Goal: Check status: Check status

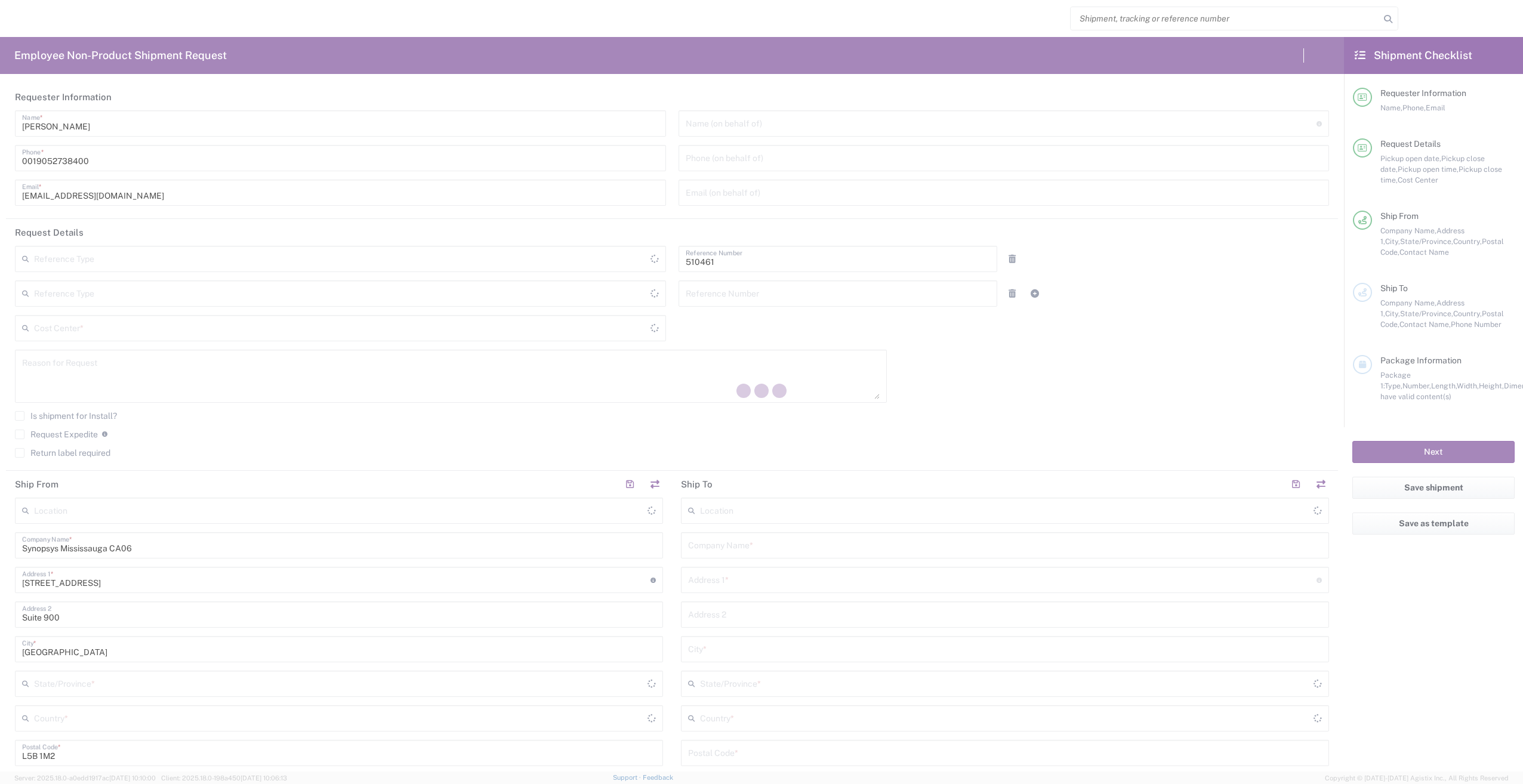
type input "CA02, SG, MSIP2, R&D 510461"
type input "[GEOGRAPHIC_DATA]"
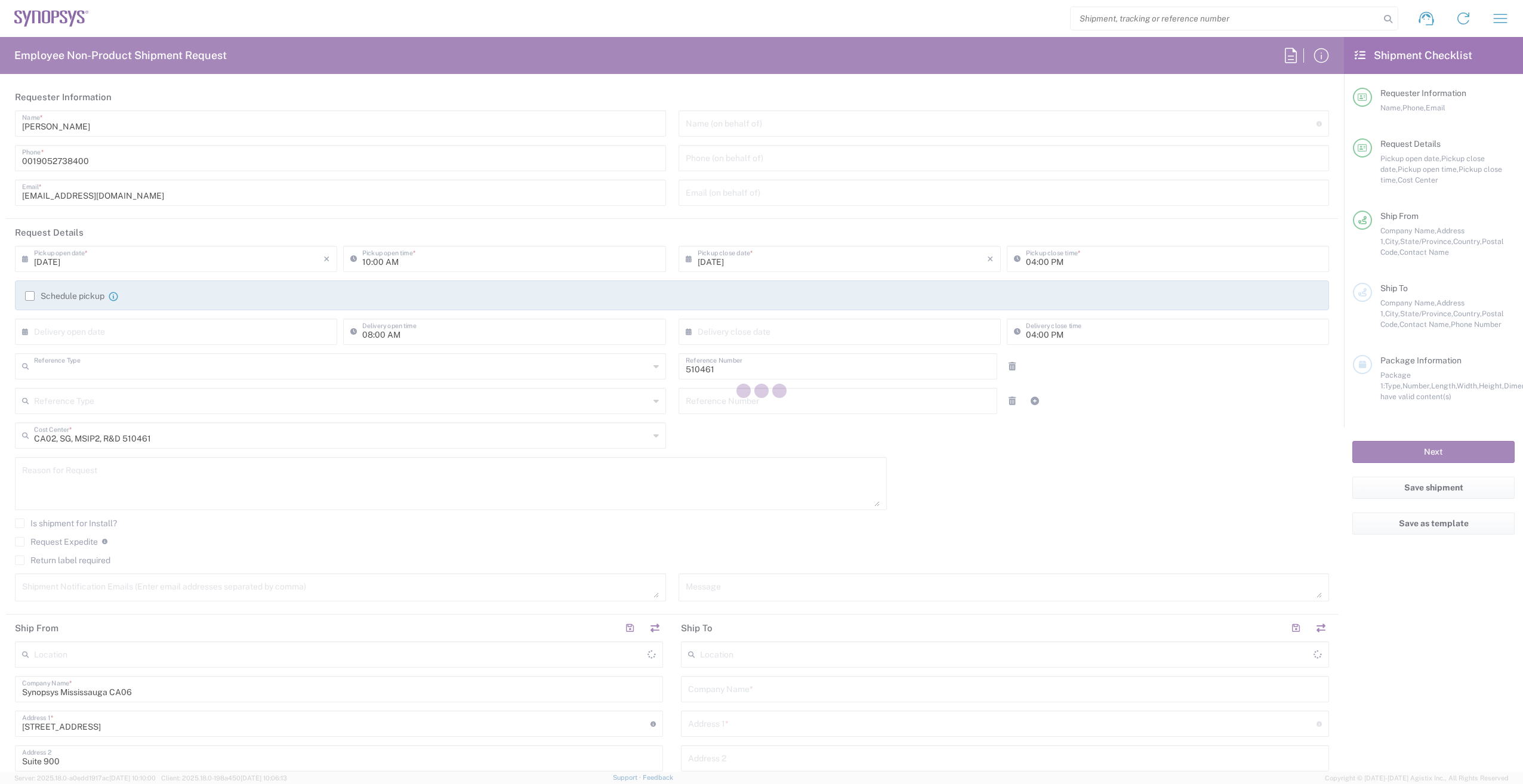
type input "Department"
type input "[GEOGRAPHIC_DATA]"
type input "Delivered at Place"
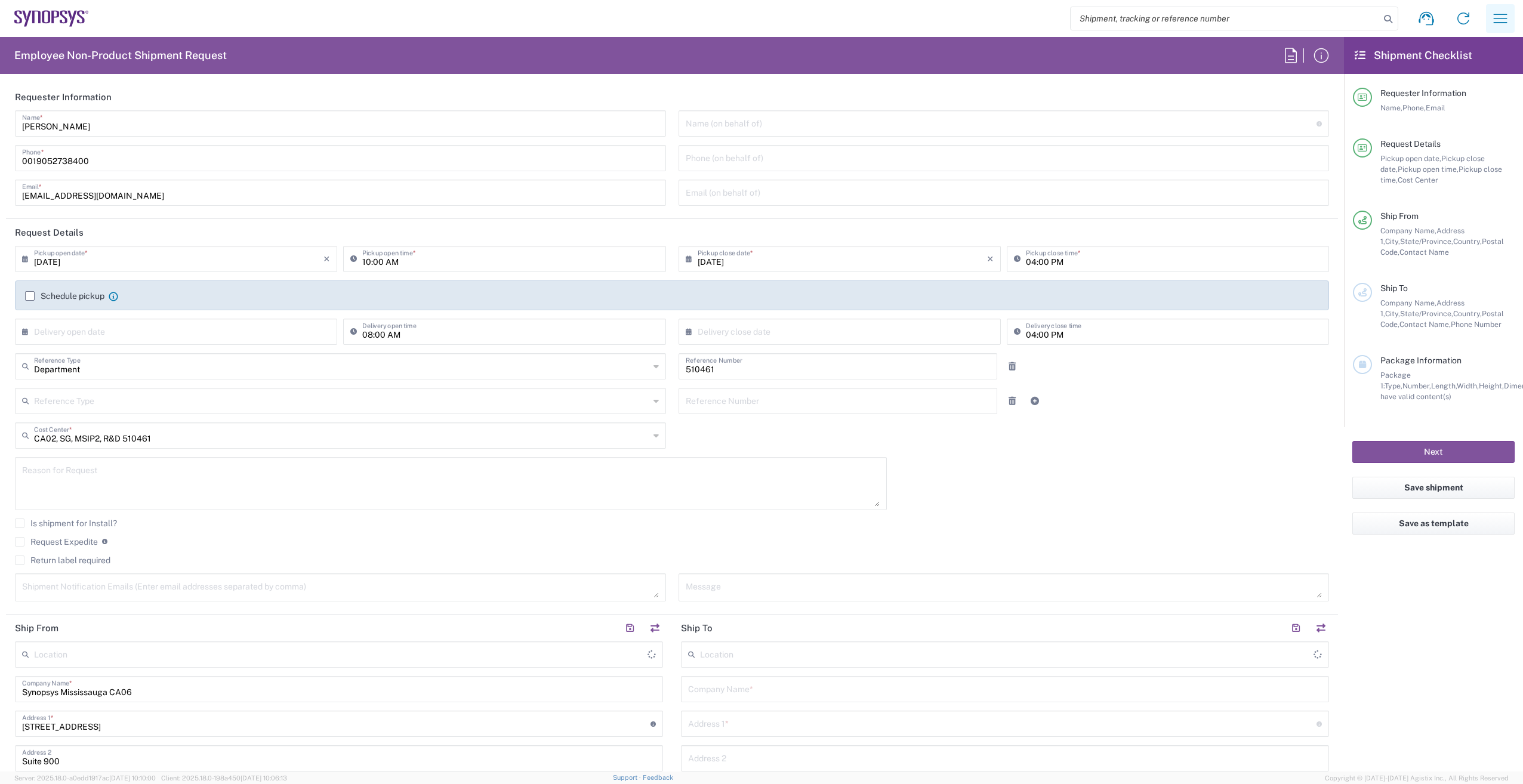
click at [1505, 12] on icon "button" at bounding box center [1500, 18] width 19 height 19
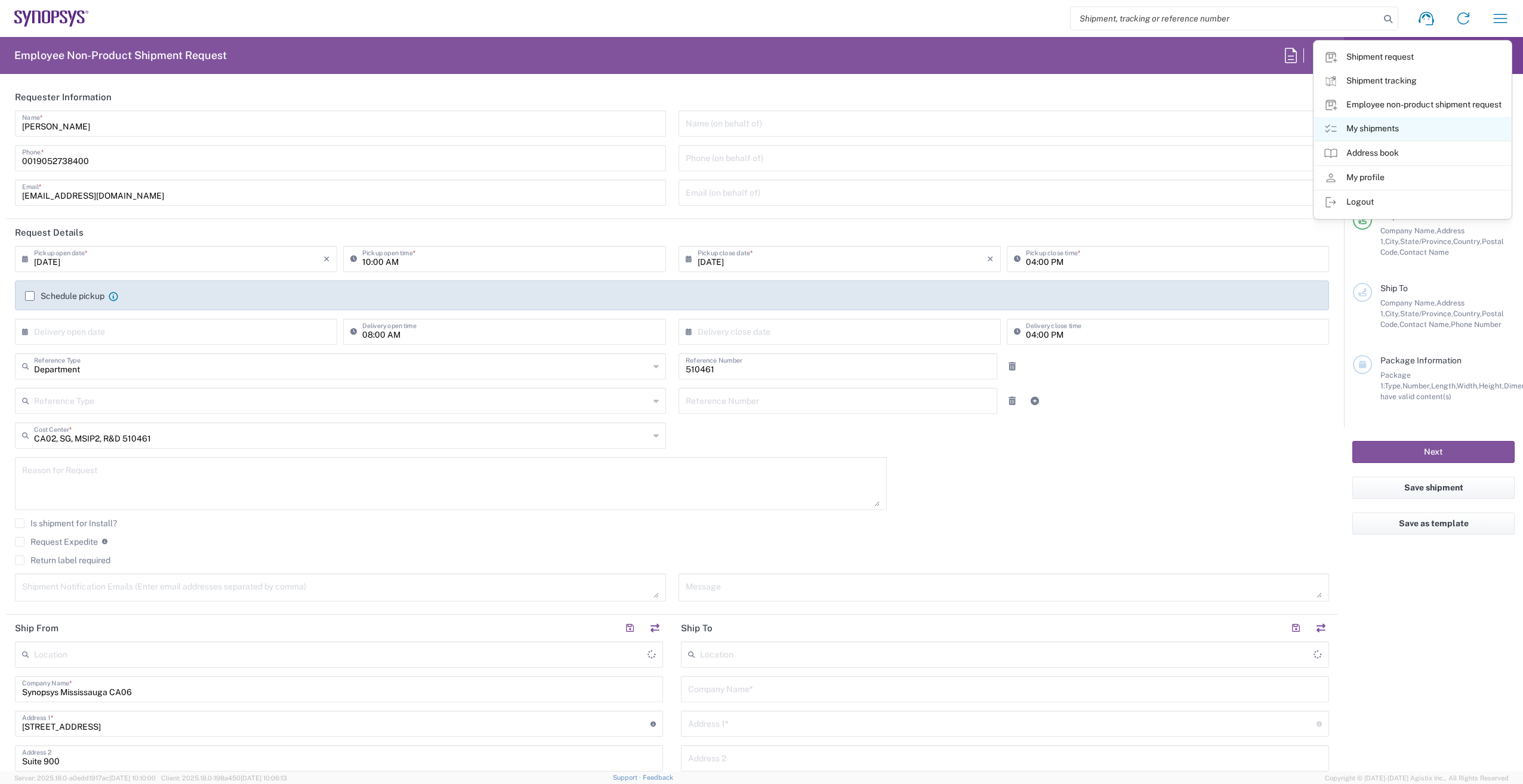
type input "[GEOGRAPHIC_DATA] CA06"
click at [1371, 127] on link "My shipments" at bounding box center [1412, 129] width 197 height 24
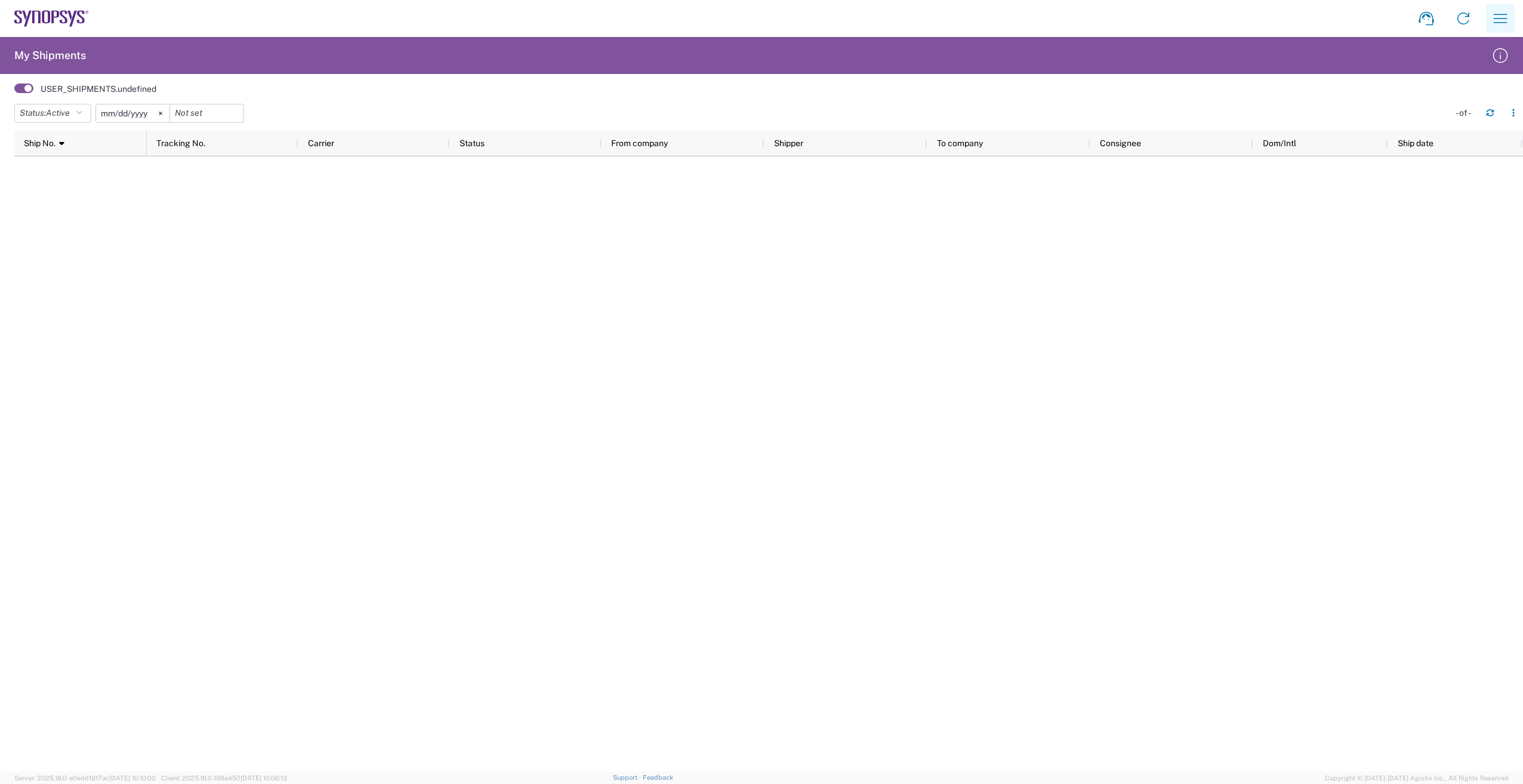
click at [1499, 15] on icon "button" at bounding box center [1500, 18] width 19 height 19
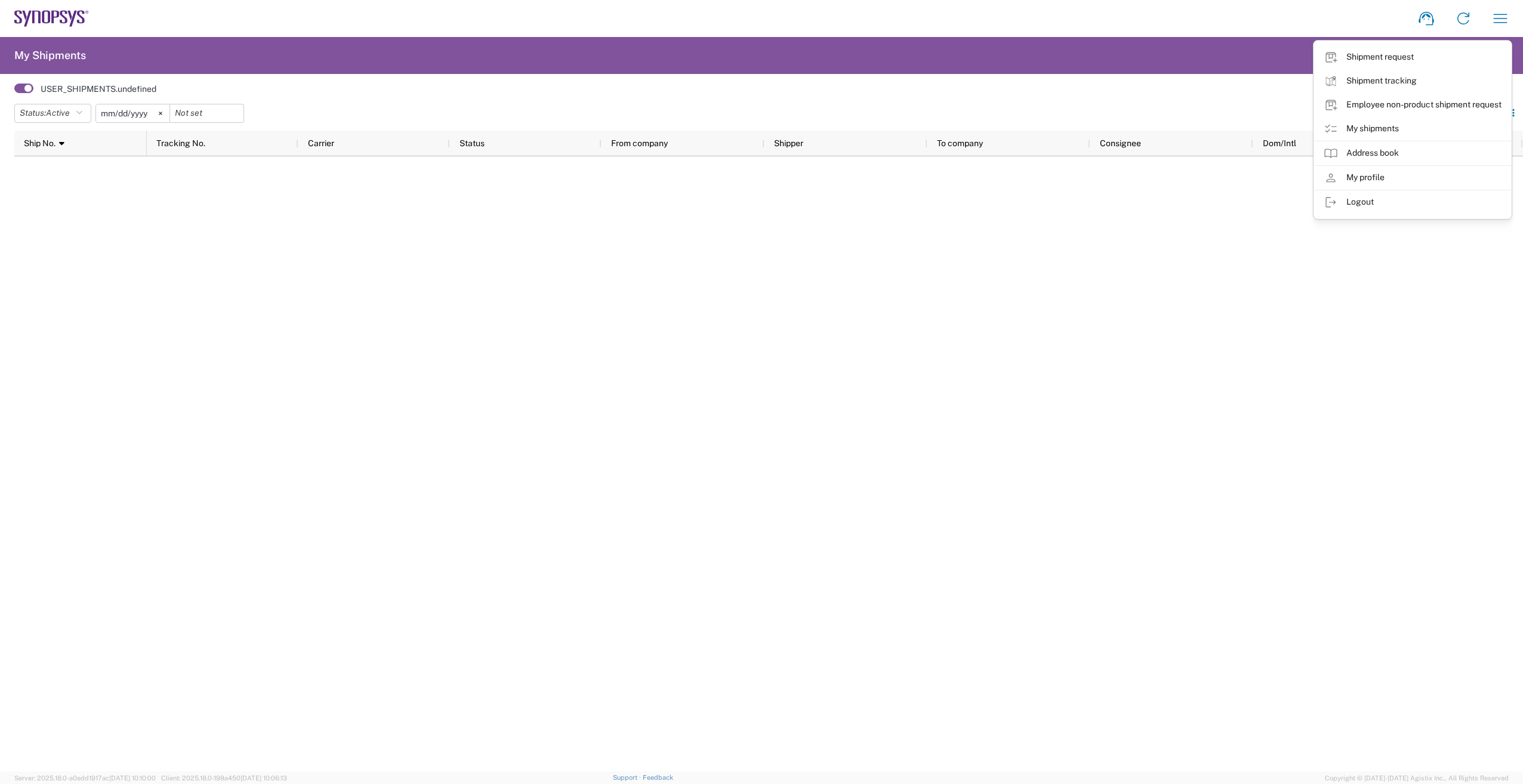
click at [1361, 127] on link "My shipments" at bounding box center [1412, 129] width 197 height 24
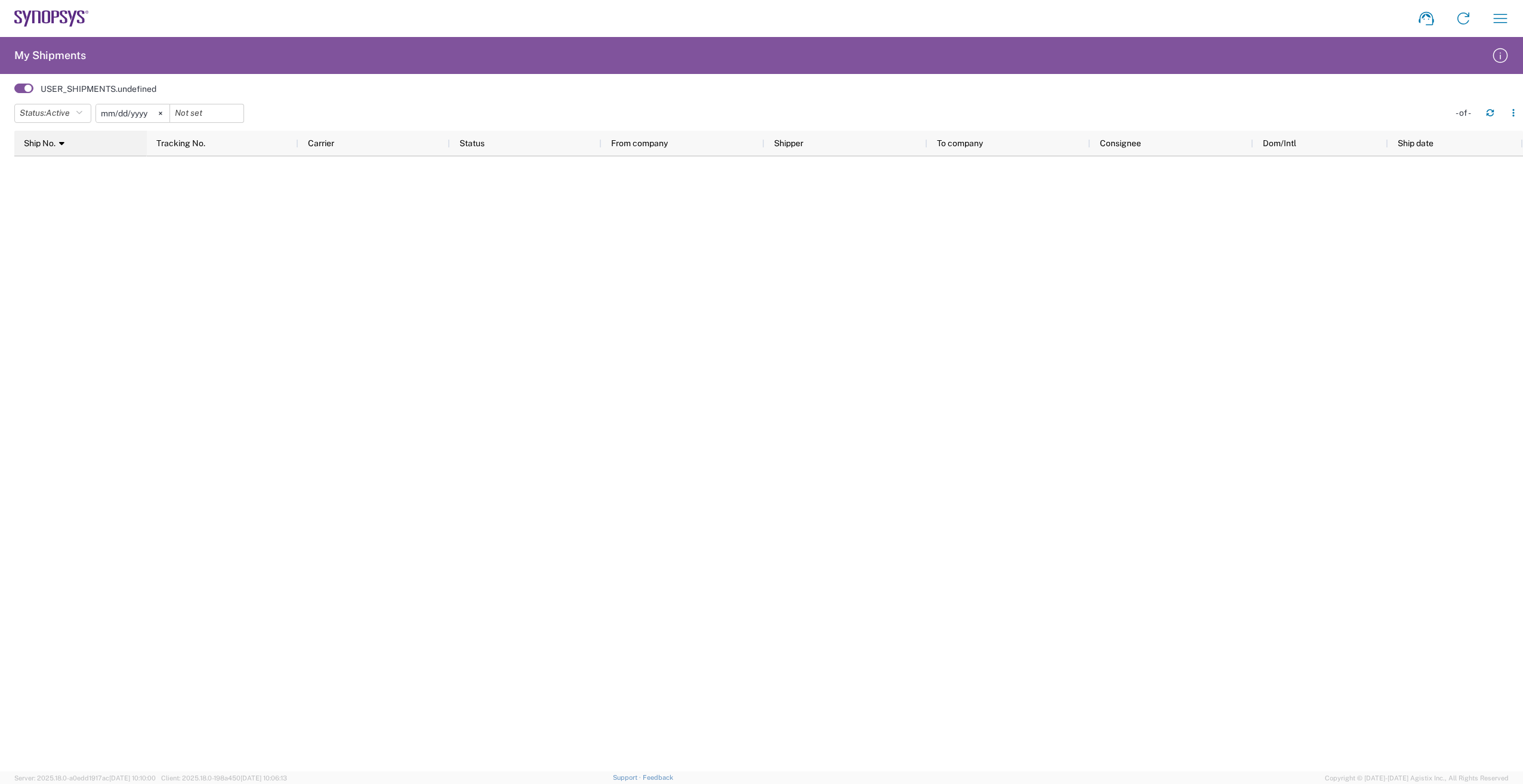
click at [61, 142] on icon at bounding box center [61, 143] width 5 height 8
click at [599, 336] on div at bounding box center [835, 464] width 1376 height 615
click at [1500, 18] on icon "button" at bounding box center [1500, 18] width 19 height 19
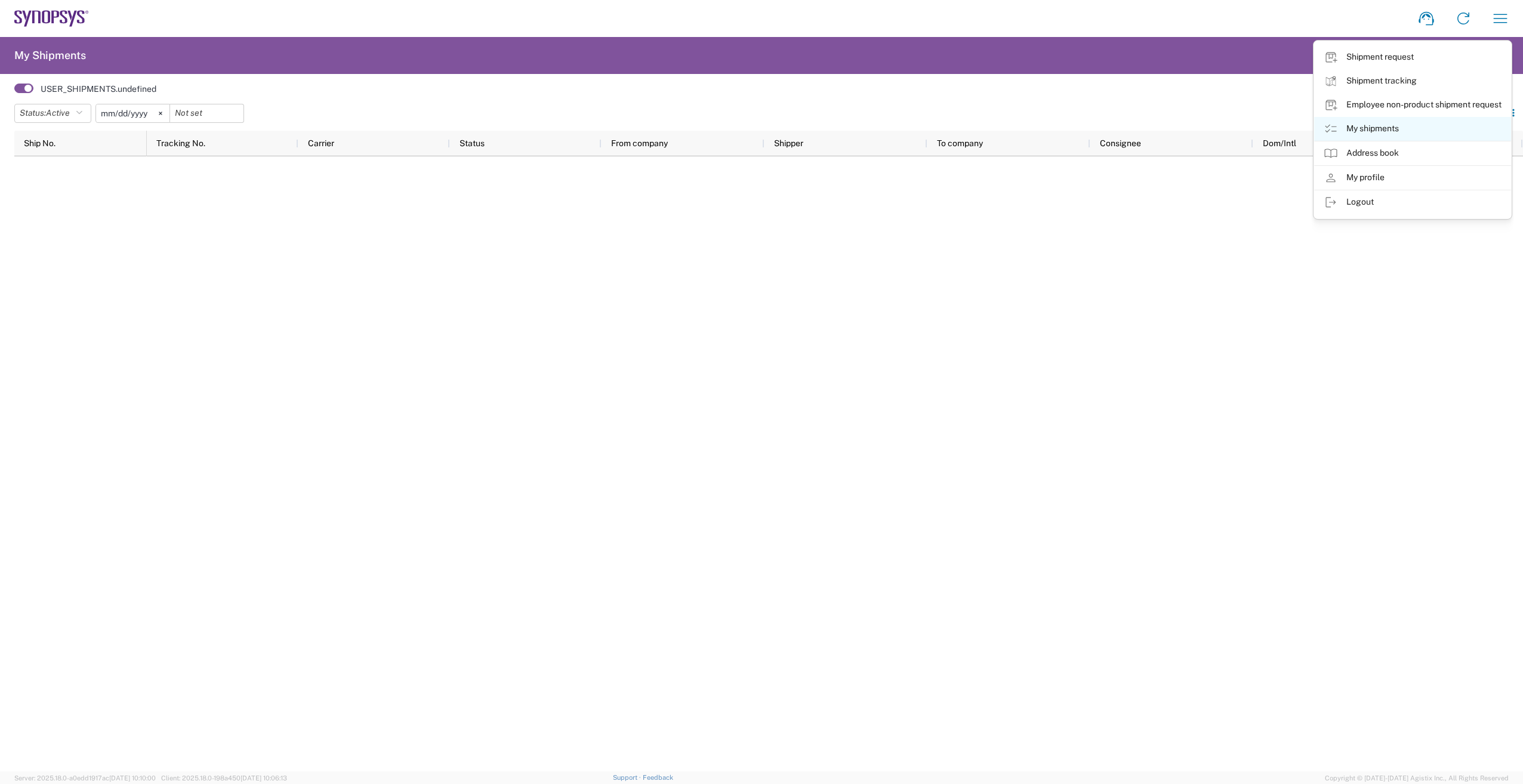
click at [1360, 128] on link "My shipments" at bounding box center [1412, 129] width 197 height 24
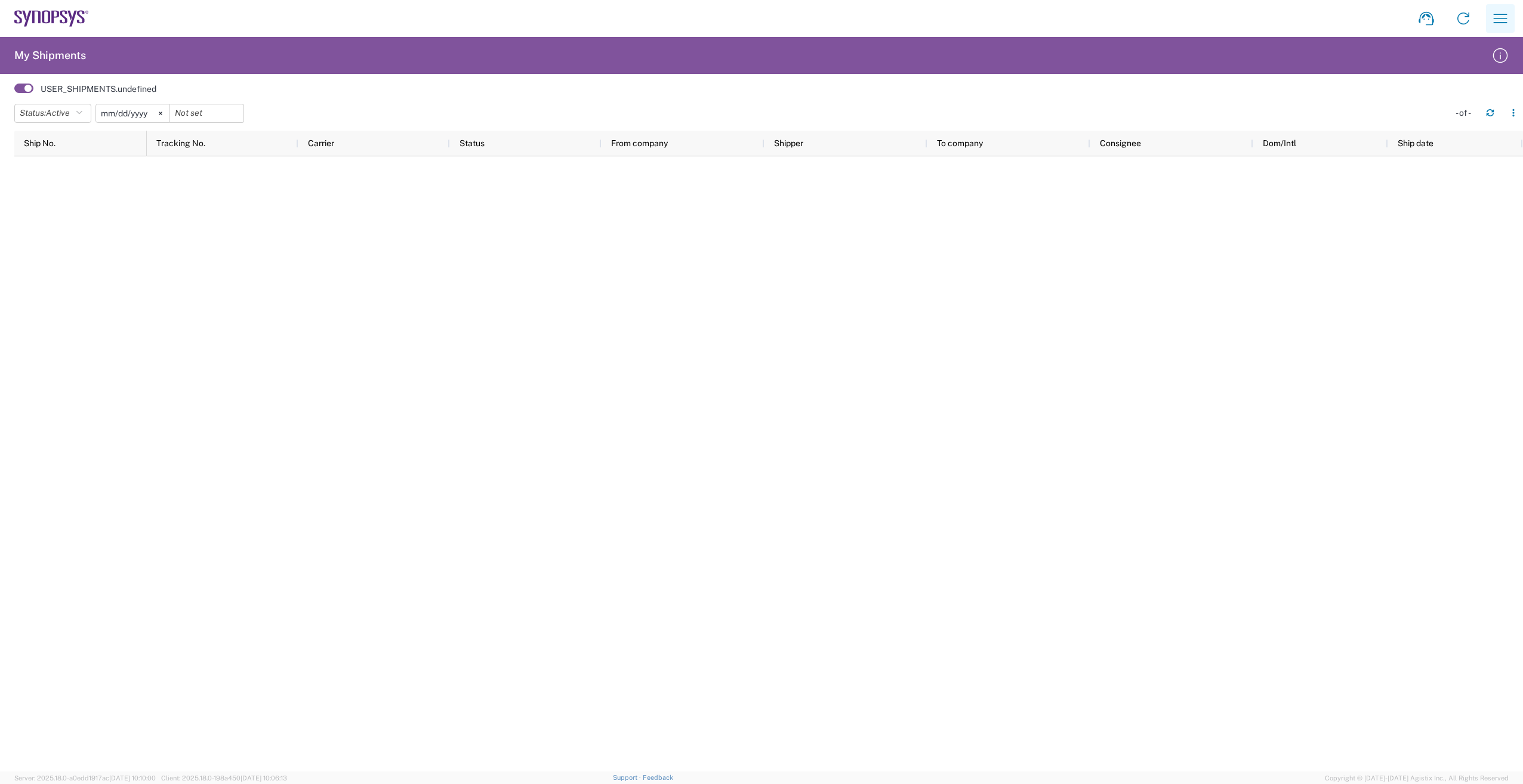
click at [1500, 18] on icon "button" at bounding box center [1500, 18] width 14 height 9
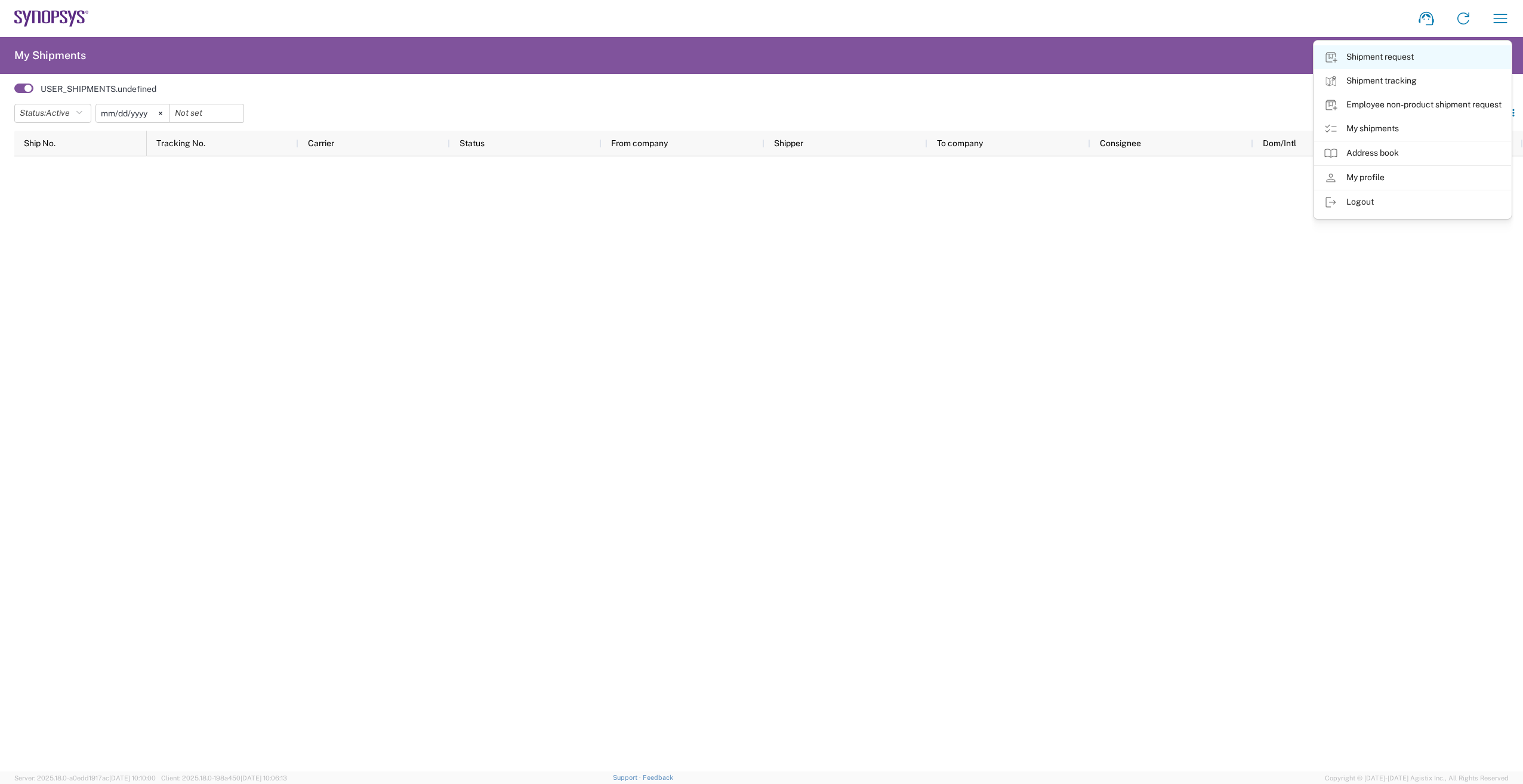
click at [1353, 61] on link "Shipment request" at bounding box center [1412, 58] width 197 height 24
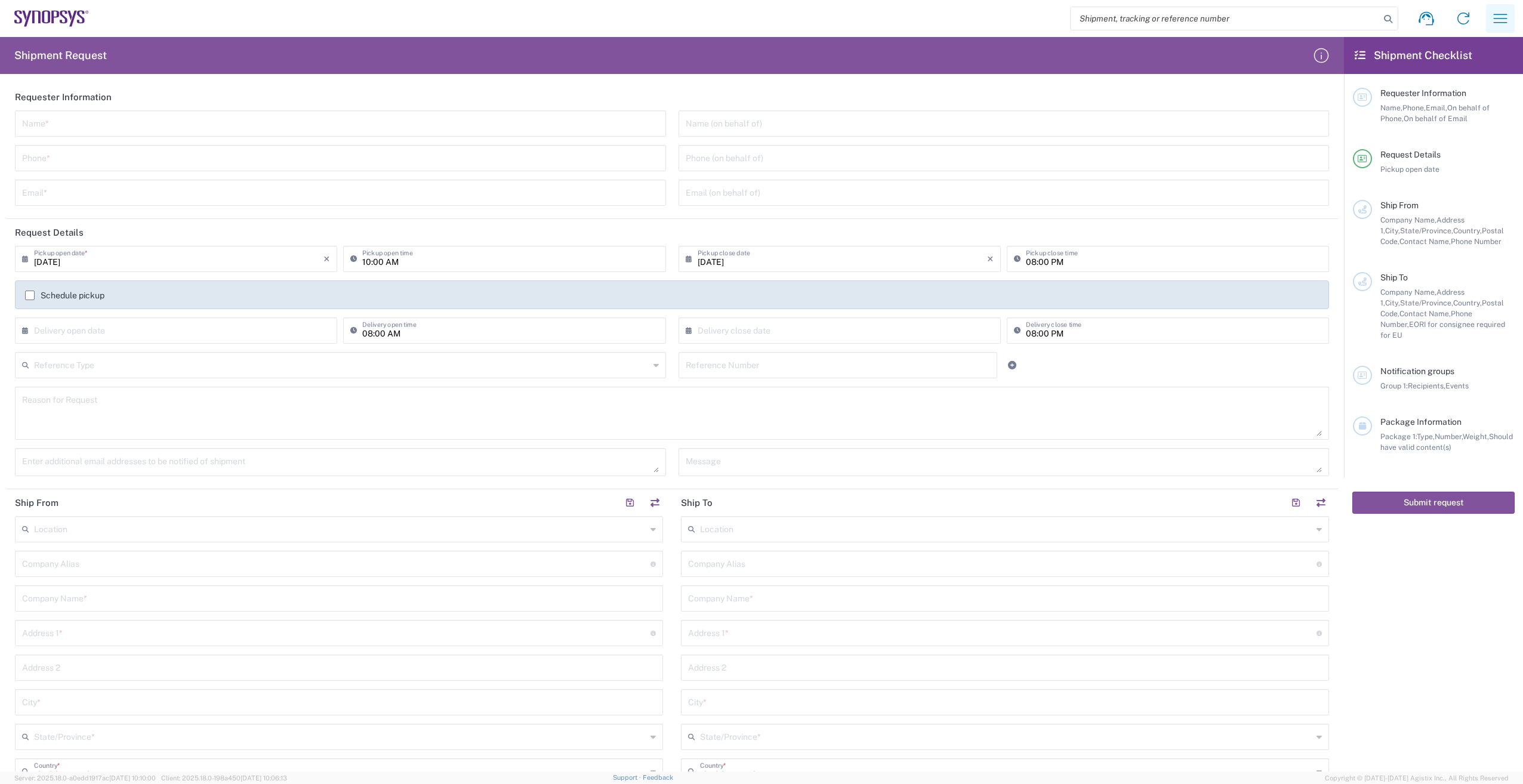
click at [1504, 15] on icon "button" at bounding box center [1500, 18] width 19 height 19
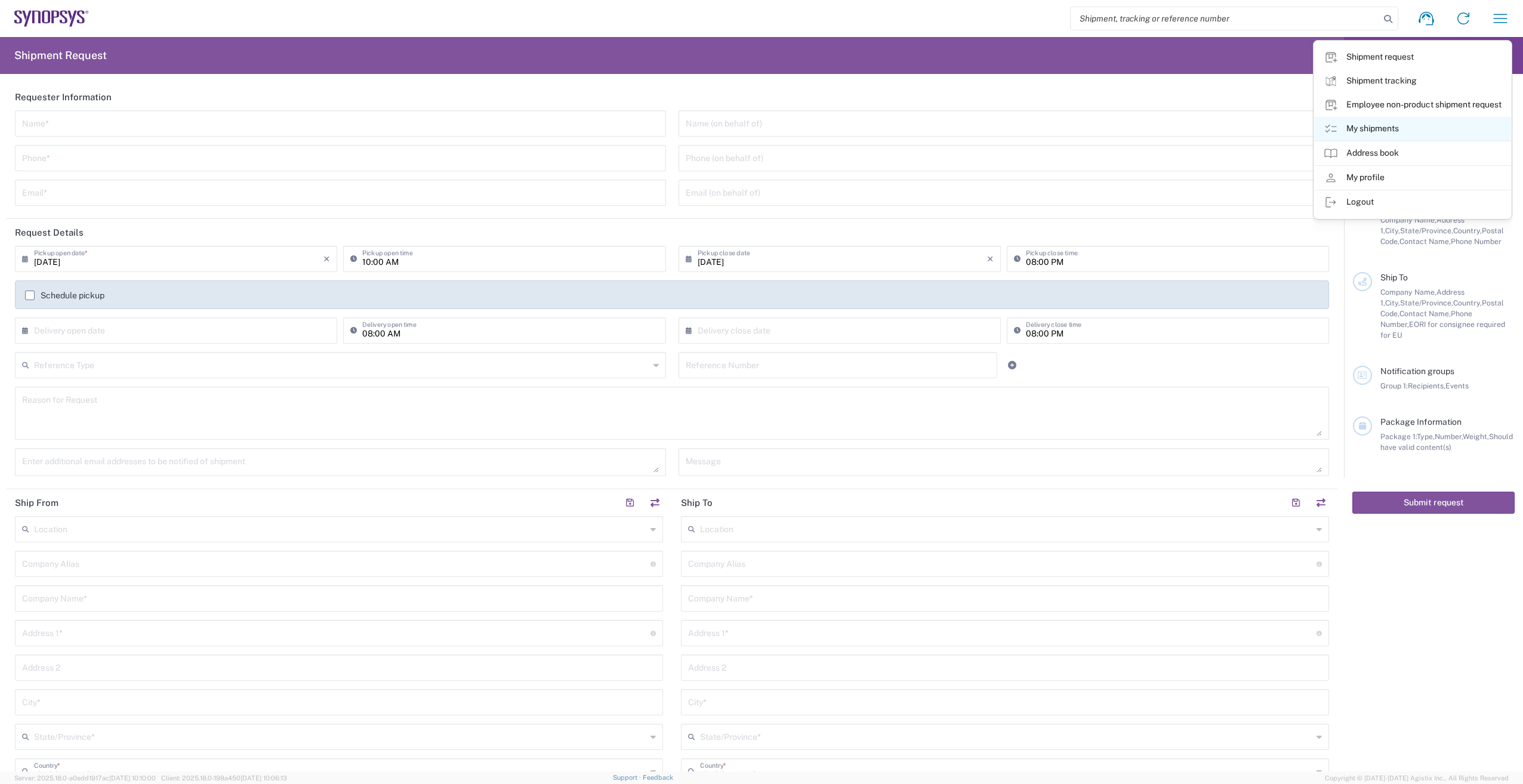
click at [1369, 126] on link "My shipments" at bounding box center [1412, 129] width 197 height 24
